Goal: Submit feedback/report problem

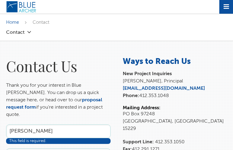
type input "[PERSON_NAME]"
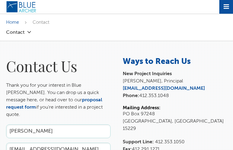
type input "[EMAIL_ADDRESS][DOMAIN_NAME]"
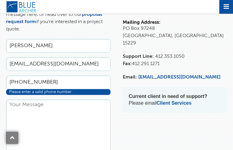
type input "[PHONE_NUMBER]"
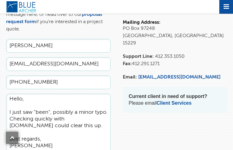
type textarea "Hello, I just saw "been", possibly a minor typo. Checking quickly with [DOMAIN_…"
